Goal: Information Seeking & Learning: Find specific page/section

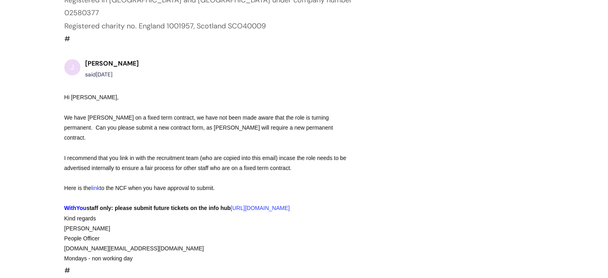
scroll to position [903, 0]
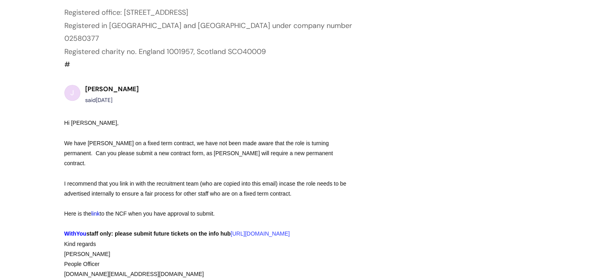
click at [98, 210] on span "link" at bounding box center [95, 213] width 8 height 6
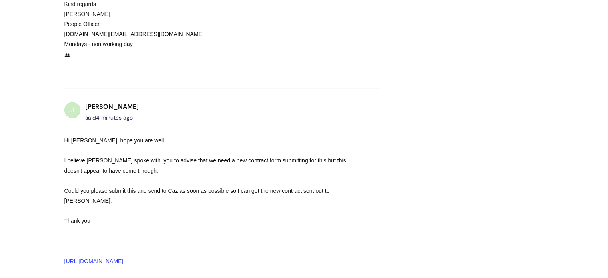
scroll to position [983, 0]
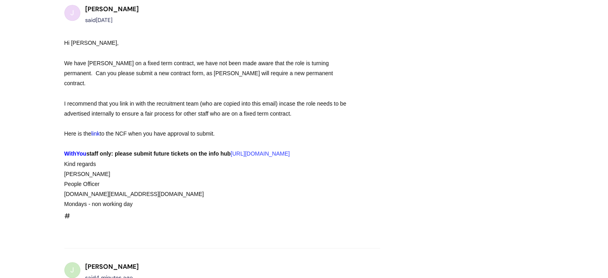
drag, startPoint x: 102, startPoint y: 111, endPoint x: 96, endPoint y: 111, distance: 6.4
click at [96, 129] on div "Here is the link to the NCF when you have approval to submit." at bounding box center [207, 134] width 287 height 10
drag, startPoint x: 231, startPoint y: 112, endPoint x: 64, endPoint y: 108, distance: 166.7
click at [64, 129] on div "Here is the link to the NCF when you have approval to submit." at bounding box center [207, 134] width 287 height 10
copy div "Here is the link to the NCF when you have approval to submit."
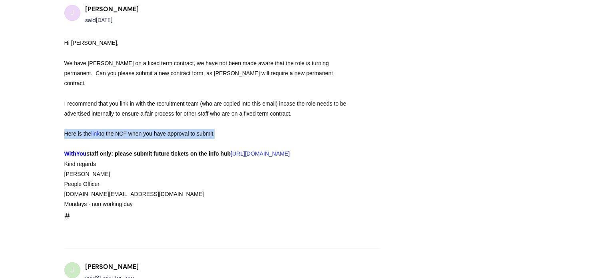
copy div "Here is the link to the NCF when you have approval to submit."
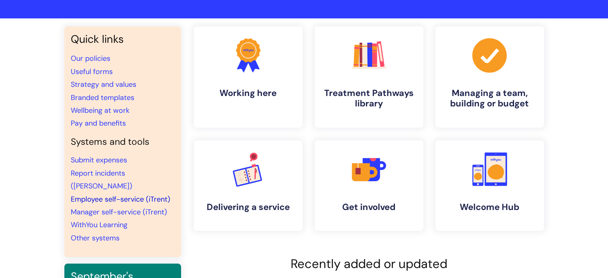
scroll to position [14, 0]
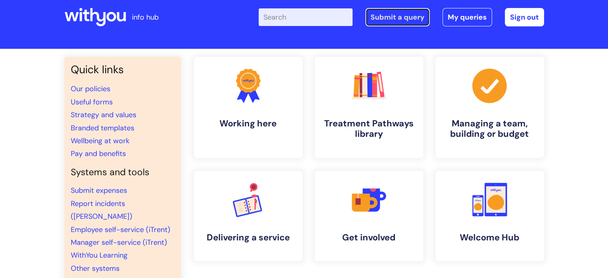
click at [376, 19] on link "Submit a query" at bounding box center [397, 17] width 64 height 18
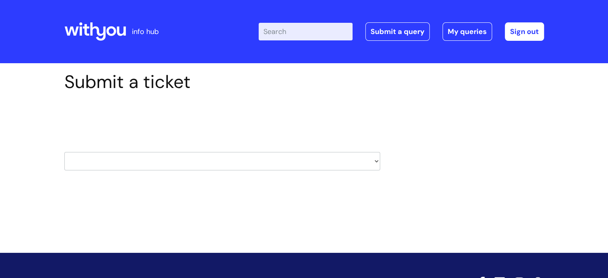
click at [193, 164] on select "HR / People IT and Support Clinical Drug Alerts Finance Accounts Data Support T…" at bounding box center [222, 161] width 316 height 18
select select "systems"
click at [64, 152] on select "HR / People IT and Support Clinical Drug Alerts Finance Accounts Data Support T…" at bounding box center [222, 161] width 316 height 18
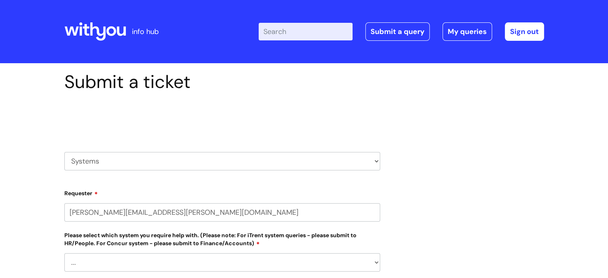
select select "80004418364"
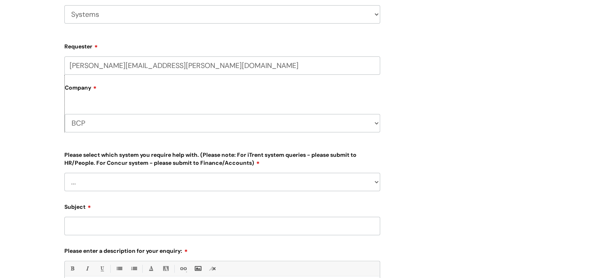
scroll to position [147, 0]
click at [127, 178] on select "... Ulysses Helpdesk Monday.com Nebula fault ILLY CarePath fault Halo fault E-c…" at bounding box center [222, 181] width 316 height 18
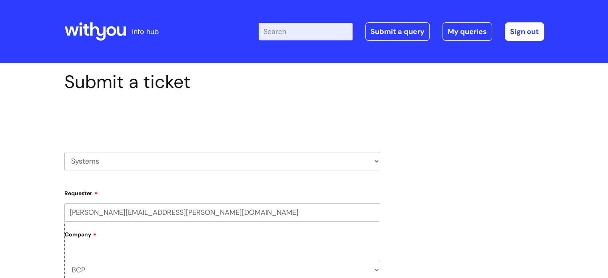
click at [287, 35] on input "Enter your search term here..." at bounding box center [306, 32] width 94 height 18
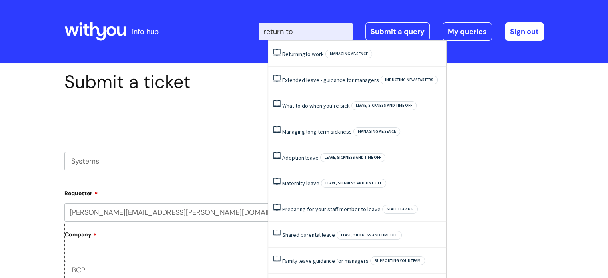
type input "return to"
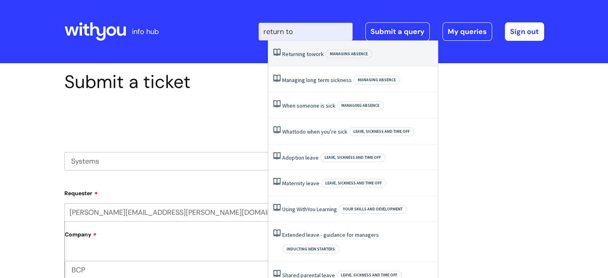
click at [294, 52] on span "Returning" at bounding box center [293, 53] width 23 height 7
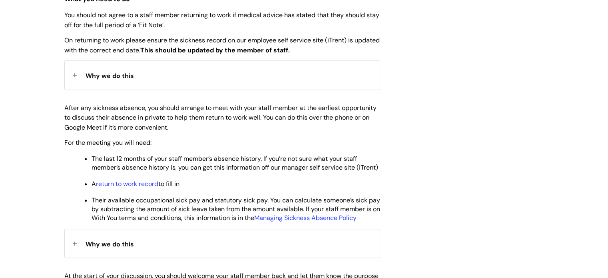
scroll to position [335, 0]
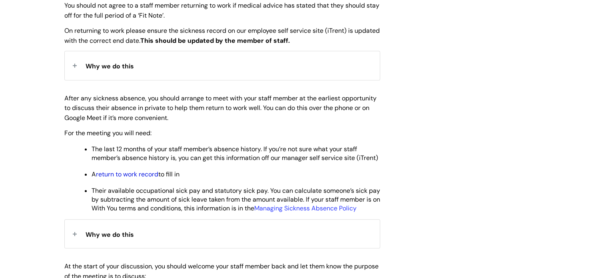
click at [137, 178] on link "return to work record" at bounding box center [127, 174] width 62 height 8
